Goal: Navigation & Orientation: Find specific page/section

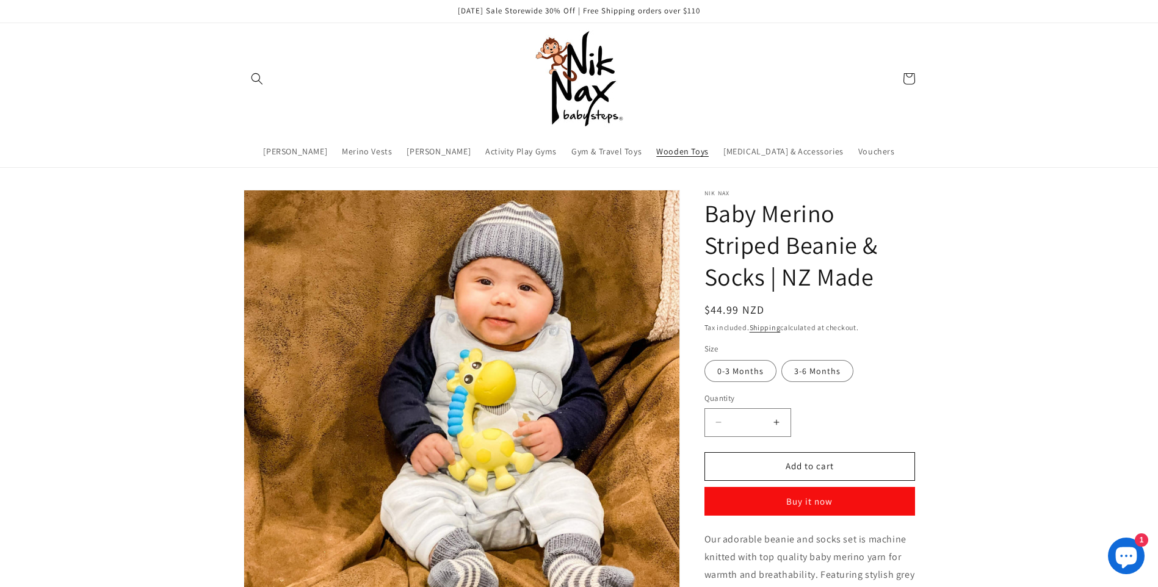
click at [706, 153] on span "Wooden Toys" at bounding box center [682, 151] width 52 height 11
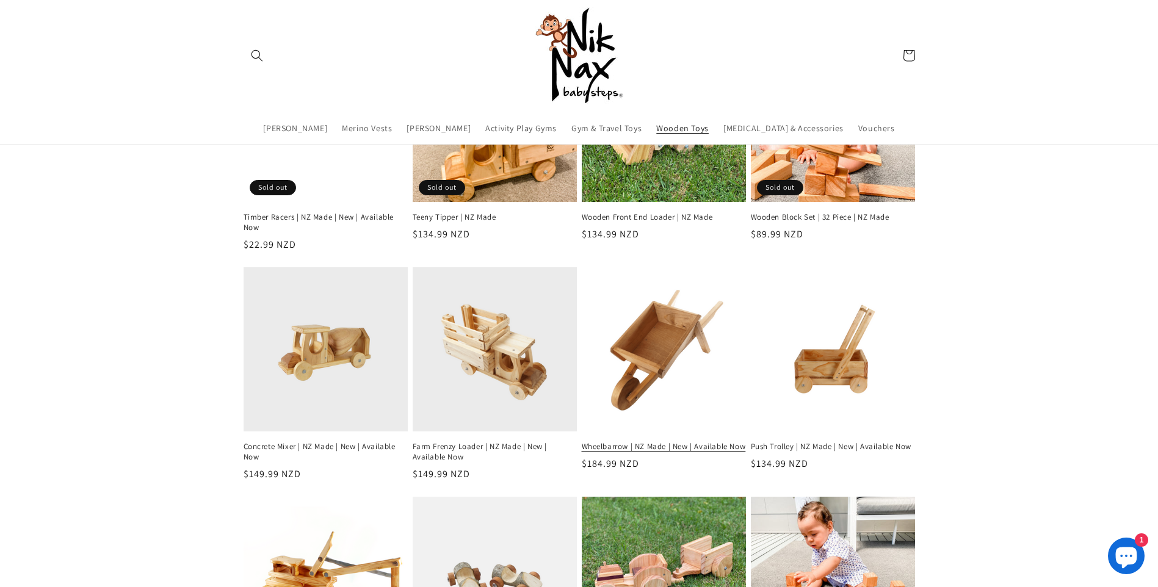
scroll to position [244, 0]
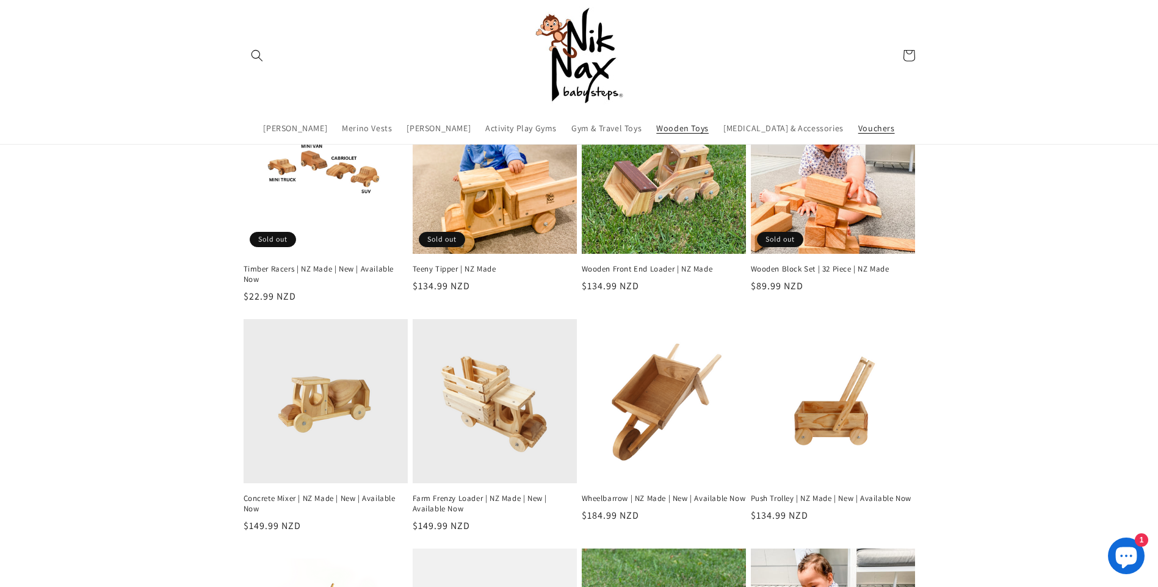
click at [858, 128] on span "Vouchers" at bounding box center [876, 128] width 37 height 11
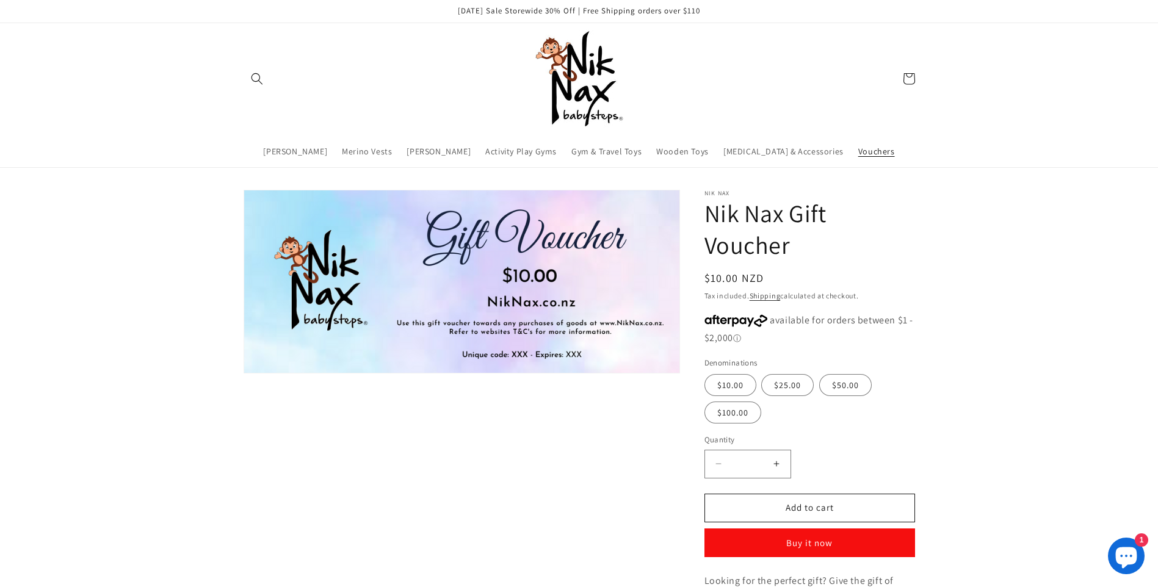
click at [570, 103] on img at bounding box center [579, 79] width 98 height 98
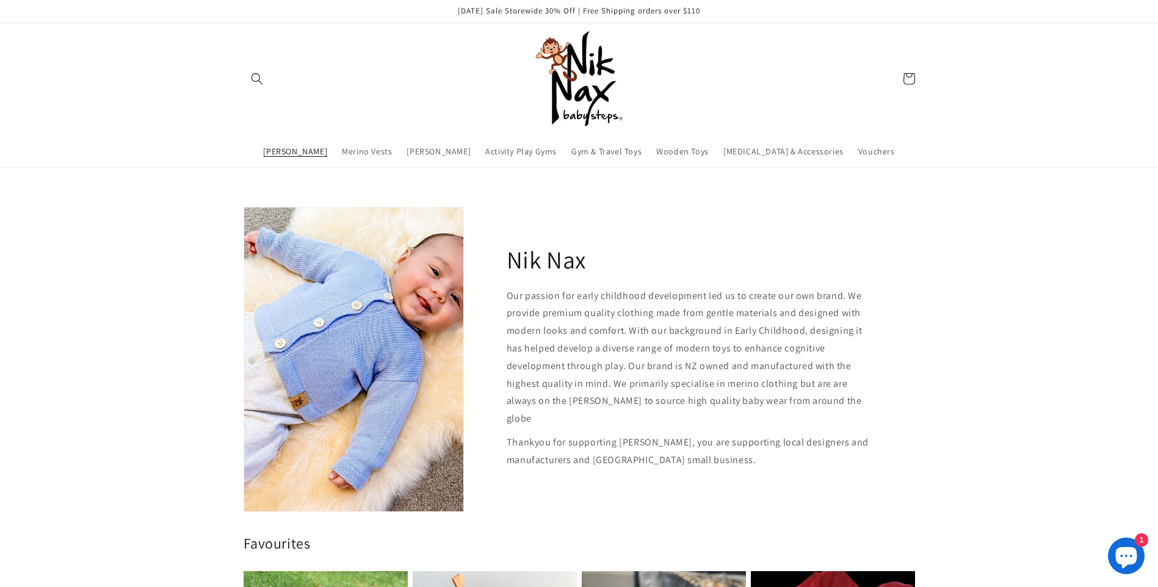
click at [300, 149] on span "[PERSON_NAME]" at bounding box center [295, 151] width 64 height 11
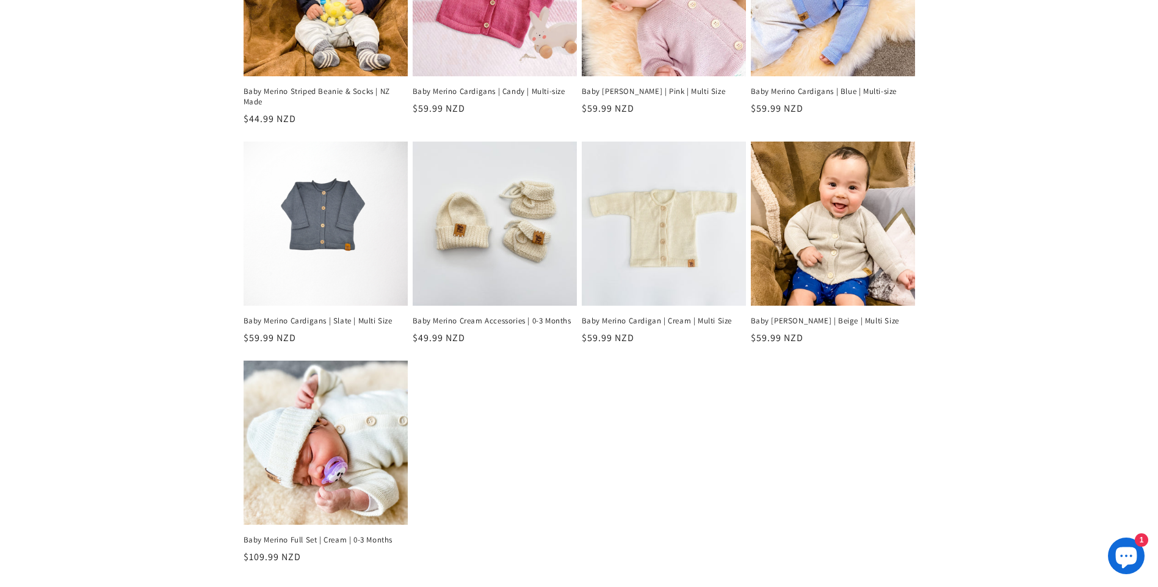
scroll to position [427, 0]
